Goal: Information Seeking & Learning: Learn about a topic

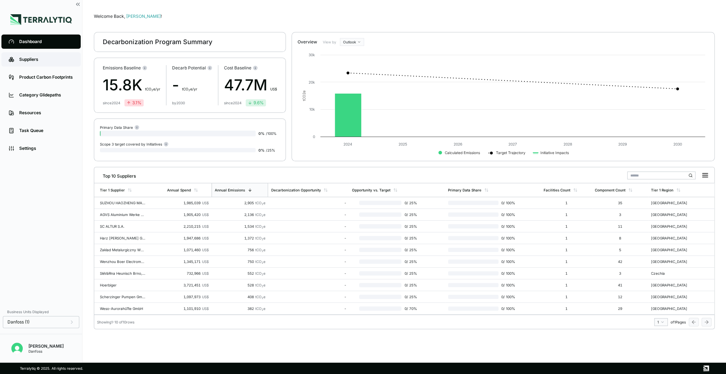
click at [25, 54] on link "Suppliers" at bounding box center [40, 59] width 79 height 14
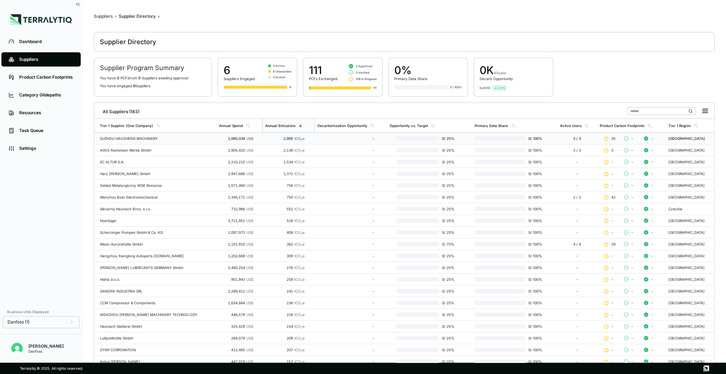
click at [146, 134] on td "SUZHOU HAOZHENG MACHINERY" at bounding box center [155, 139] width 122 height 12
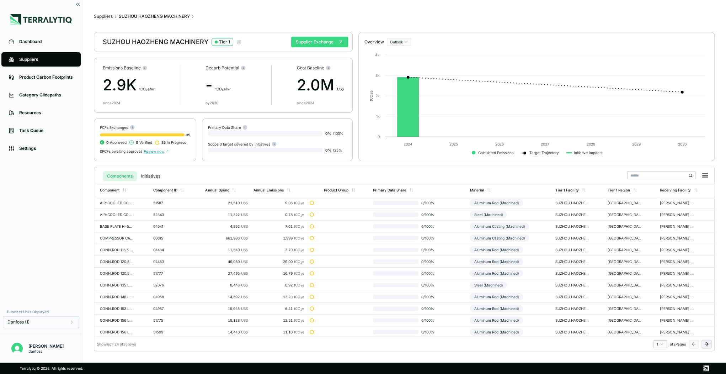
click at [327, 38] on button "Supplier Exchange" at bounding box center [319, 42] width 57 height 11
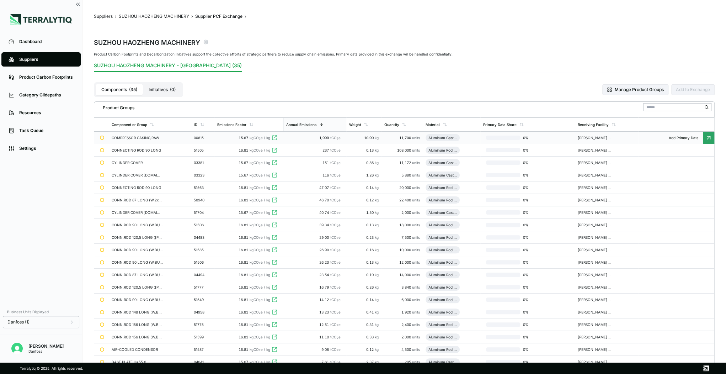
click at [126, 137] on div "COMPRESSOR CASING,RAW" at bounding box center [136, 138] width 51 height 4
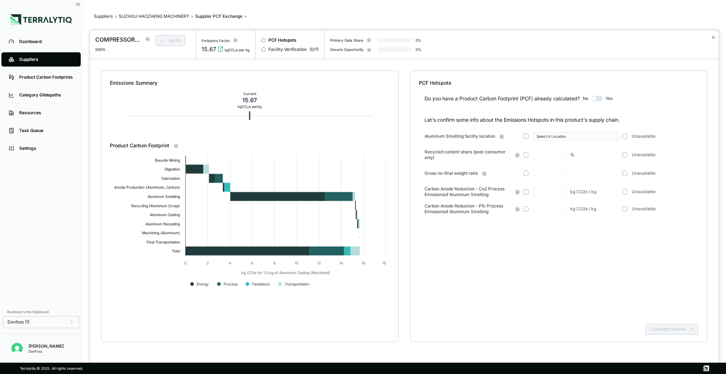
click at [34, 61] on div at bounding box center [363, 187] width 726 height 374
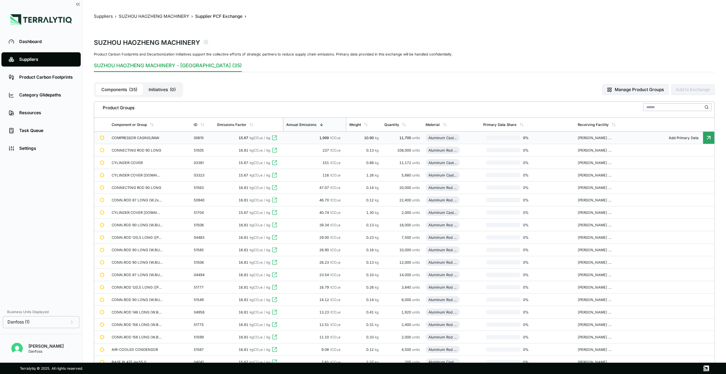
click at [41, 60] on div "Suppliers" at bounding box center [46, 60] width 54 height 6
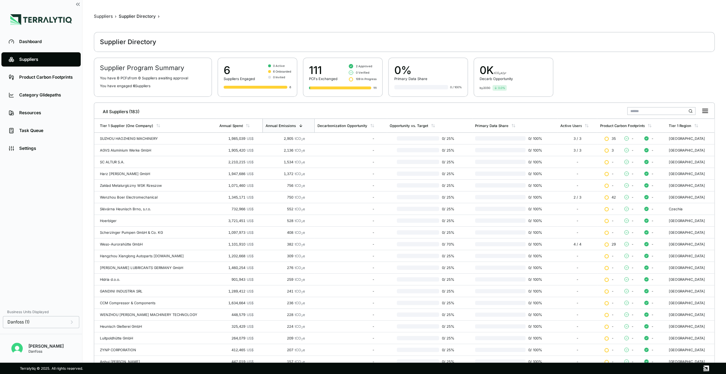
click at [643, 111] on input "text" at bounding box center [661, 111] width 68 height 8
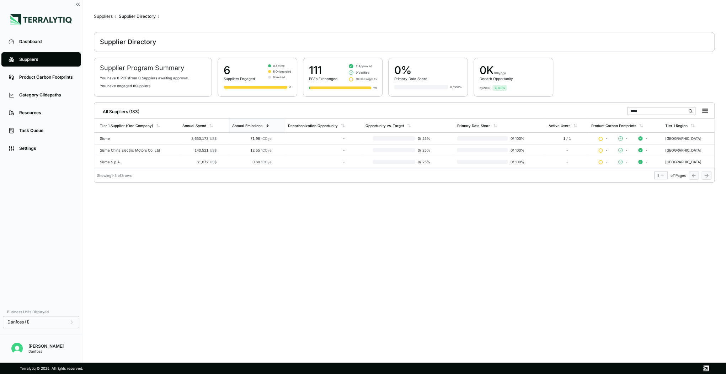
type input "*****"
click at [182, 138] on td "3,633,173 US$" at bounding box center [204, 139] width 49 height 12
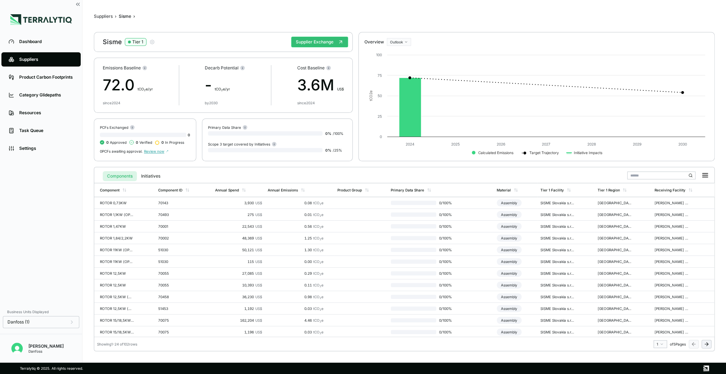
click at [39, 56] on link "Suppliers" at bounding box center [40, 59] width 79 height 14
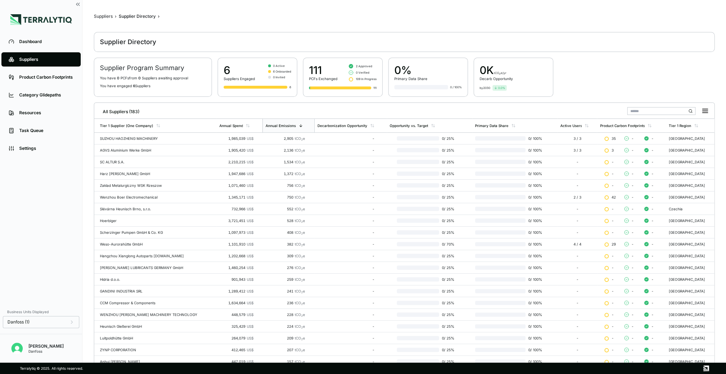
click at [640, 108] on input "text" at bounding box center [661, 111] width 68 height 8
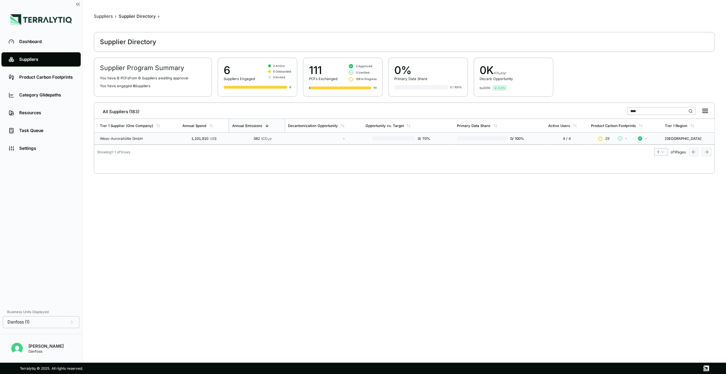
type input "****"
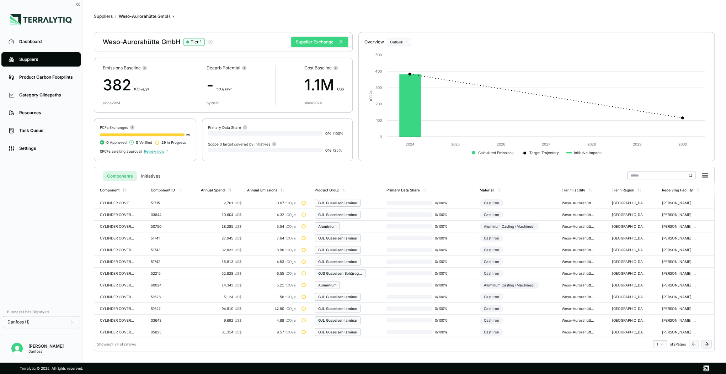
click at [318, 42] on button "Supplier Exchange" at bounding box center [319, 42] width 57 height 11
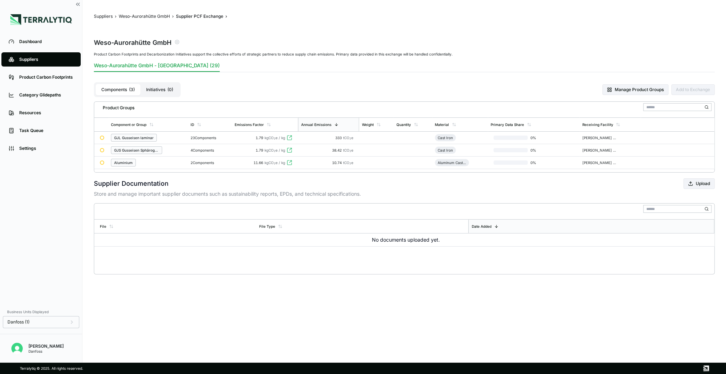
click at [704, 136] on div at bounding box center [708, 138] width 11 height 12
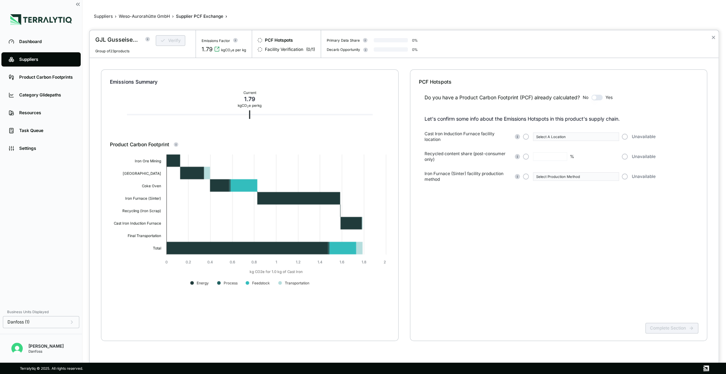
click at [144, 16] on div at bounding box center [363, 187] width 726 height 374
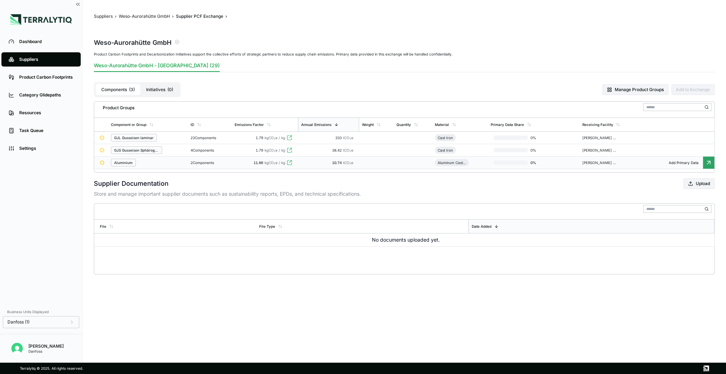
click at [147, 160] on div "Aluminium" at bounding box center [148, 163] width 74 height 8
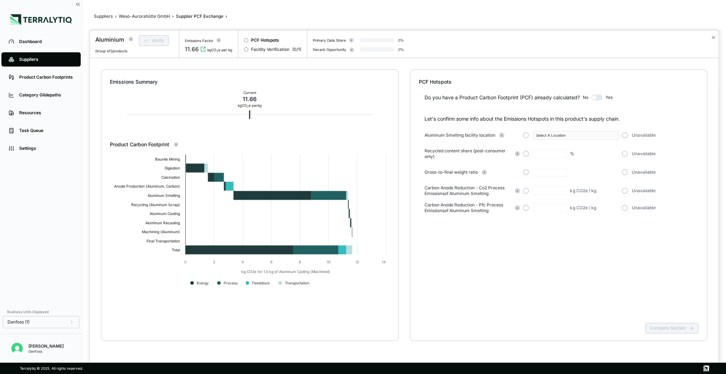
click at [145, 18] on div at bounding box center [363, 187] width 726 height 374
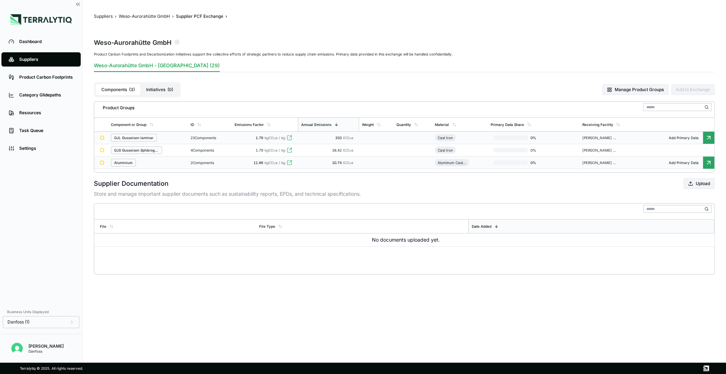
click at [135, 139] on div "GJL Gusseisen laminar" at bounding box center [133, 138] width 39 height 4
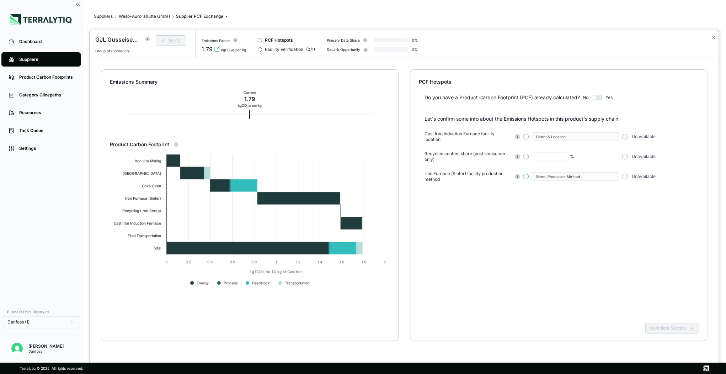
click at [525, 175] on button "button" at bounding box center [526, 177] width 6 height 6
click at [552, 174] on div "Select Production Method" at bounding box center [573, 176] width 75 height 4
click at [552, 174] on div "-" at bounding box center [573, 176] width 75 height 4
click at [527, 178] on button "button" at bounding box center [526, 177] width 6 height 6
click at [532, 209] on div "Do you have a Product Carbon Footprint (PCF) already calculated? No Yes Let's c…" at bounding box center [559, 202] width 280 height 234
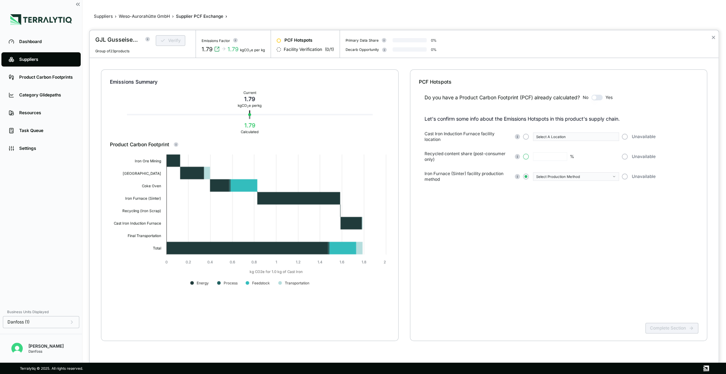
click at [525, 159] on button "button" at bounding box center [526, 157] width 6 height 6
click at [526, 138] on button "button" at bounding box center [526, 137] width 6 height 6
click at [526, 160] on div "%" at bounding box center [571, 156] width 96 height 9
click at [526, 158] on button "button" at bounding box center [526, 157] width 6 height 6
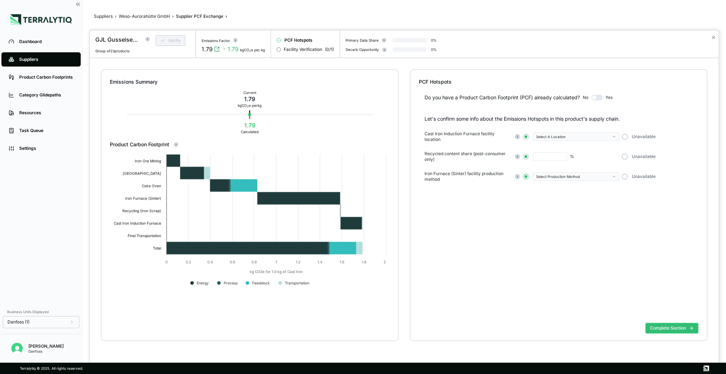
click at [525, 175] on span "button" at bounding box center [526, 176] width 3 height 3
click at [517, 156] on rect at bounding box center [517, 156] width 1 height 1
click at [548, 174] on div "Select Production Method" at bounding box center [573, 176] width 75 height 4
